Goal: Task Accomplishment & Management: Manage account settings

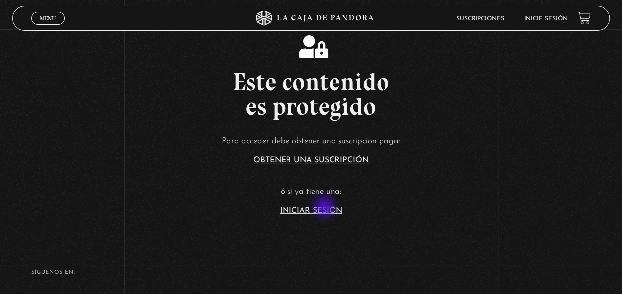
click at [326, 208] on link "Iniciar Sesión" at bounding box center [311, 211] width 62 height 8
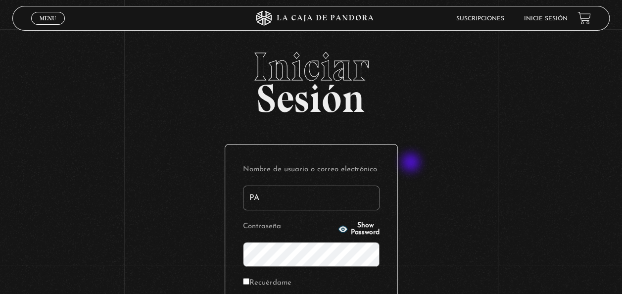
type input "P"
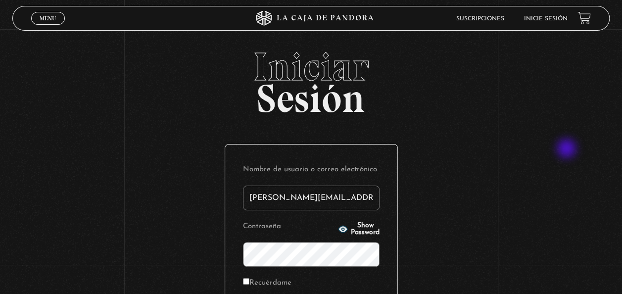
type input "paola.castillocr@gmail.com"
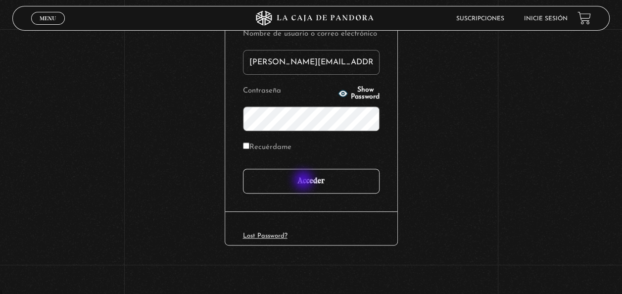
click at [304, 181] on input "Acceder" at bounding box center [311, 181] width 137 height 25
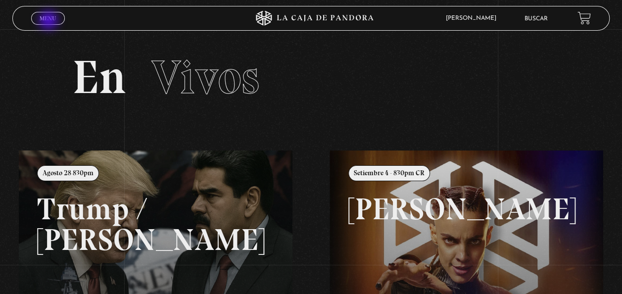
click at [49, 21] on span "Menu" at bounding box center [48, 18] width 16 height 6
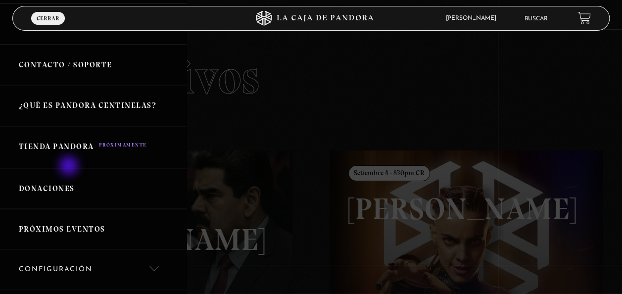
scroll to position [282, 0]
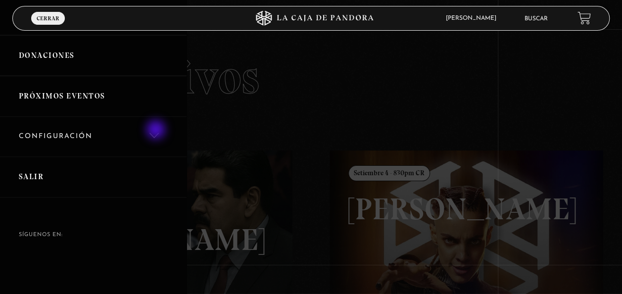
click at [157, 131] on link "Configuración" at bounding box center [93, 137] width 187 height 40
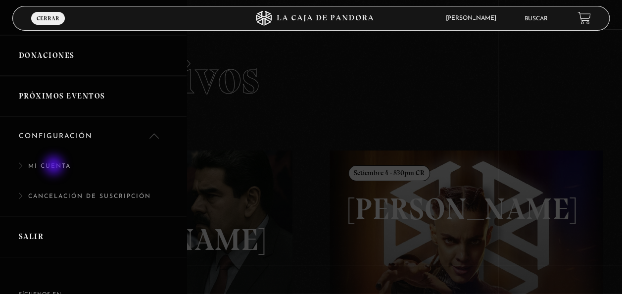
click at [55, 166] on link "Mi cuenta" at bounding box center [93, 171] width 187 height 30
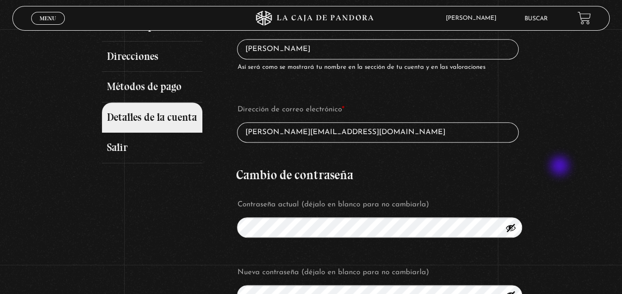
scroll to position [148, 0]
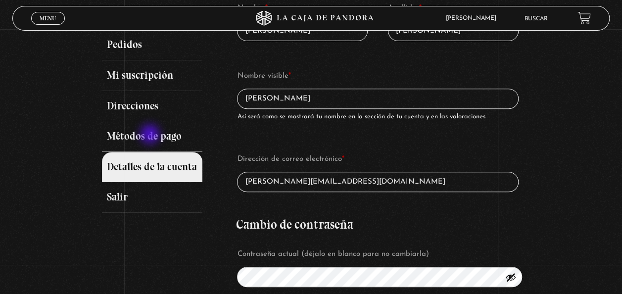
click at [151, 135] on link "Métodos de pago" at bounding box center [152, 136] width 100 height 31
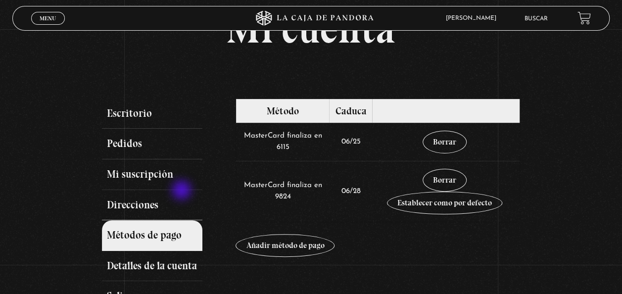
scroll to position [99, 0]
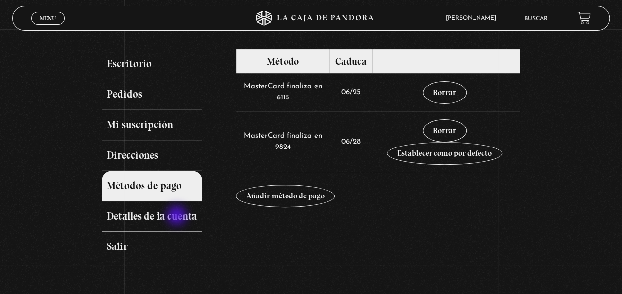
click at [178, 216] on link "Detalles de la cuenta" at bounding box center [152, 216] width 100 height 31
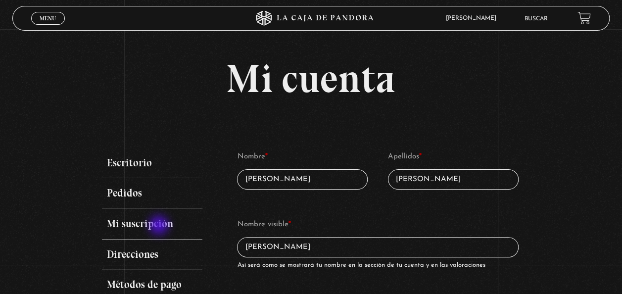
click at [160, 226] on link "Mi suscripción" at bounding box center [152, 224] width 100 height 31
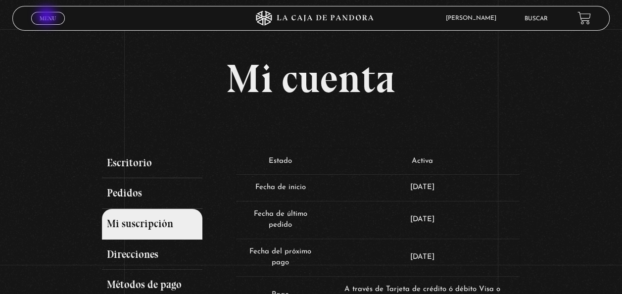
click at [48, 17] on span "Menu" at bounding box center [48, 18] width 16 height 6
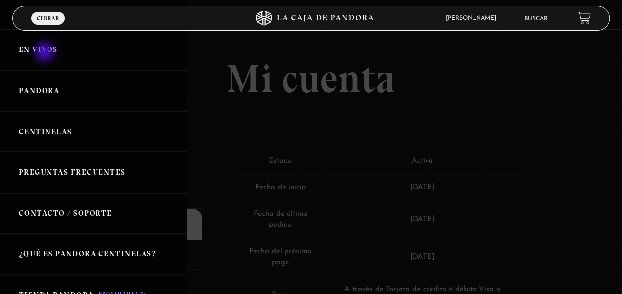
click at [46, 53] on link "En vivos" at bounding box center [93, 49] width 187 height 41
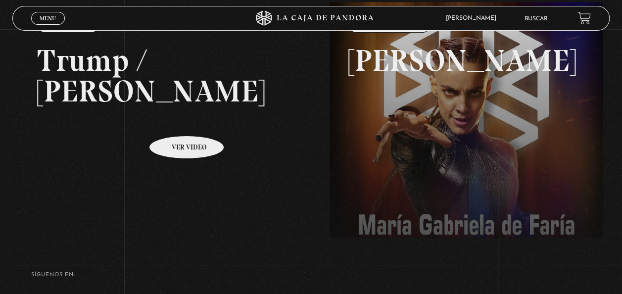
scroll to position [49, 0]
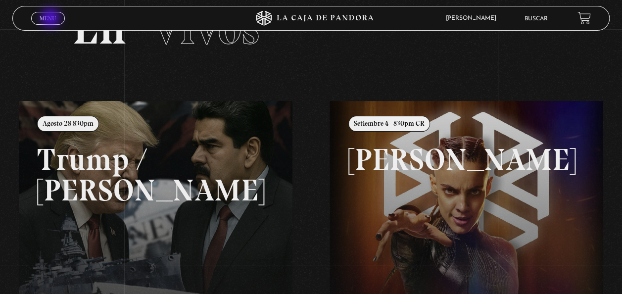
click at [51, 19] on span "Menu" at bounding box center [48, 18] width 16 height 6
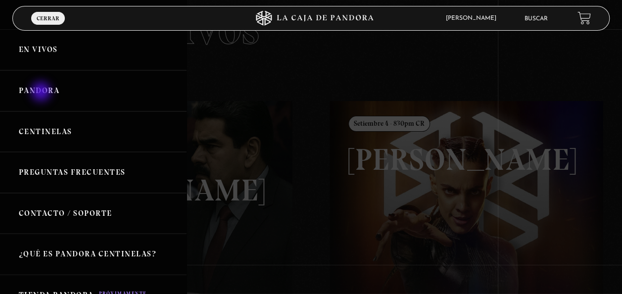
click at [42, 93] on link "Pandora" at bounding box center [93, 90] width 187 height 41
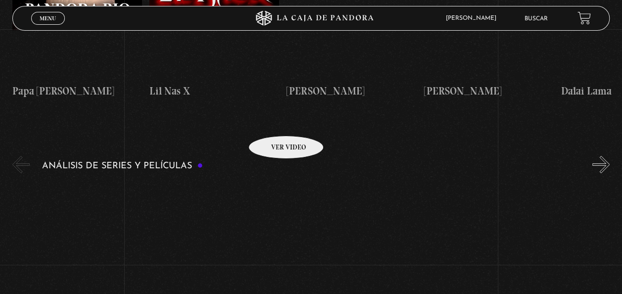
scroll to position [1831, 0]
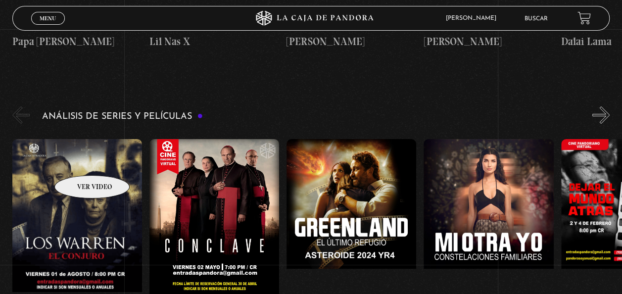
click at [79, 160] on figure at bounding box center [77, 228] width 130 height 178
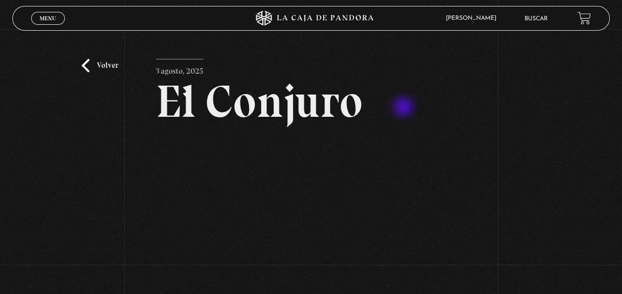
click at [404, 108] on h2 "El Conjuro" at bounding box center [311, 102] width 311 height 46
